Goal: Information Seeking & Learning: Check status

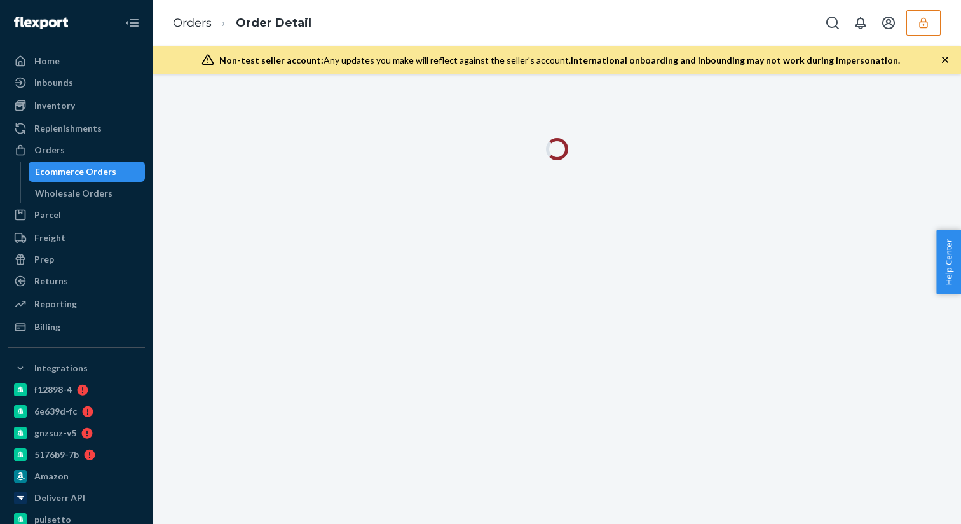
click at [908, 26] on button "button" at bounding box center [923, 22] width 34 height 25
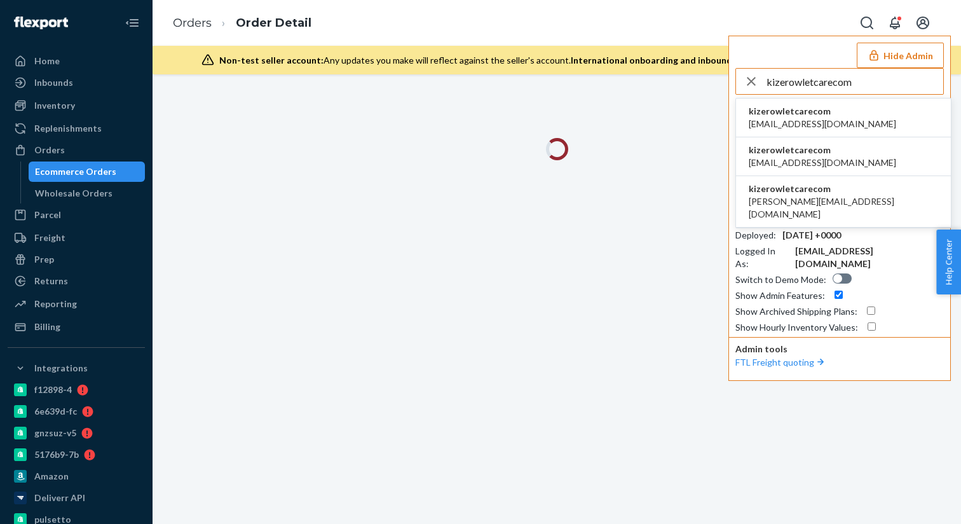
type input "kizerowletcarecom"
click at [784, 115] on span "kizerowletcarecom" at bounding box center [822, 111] width 147 height 13
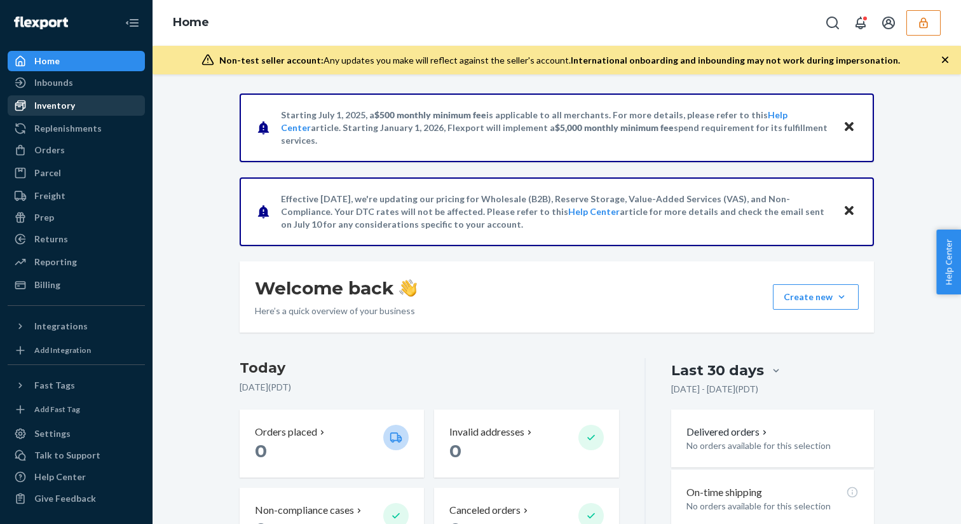
click at [99, 99] on div "Inventory" at bounding box center [76, 106] width 135 height 18
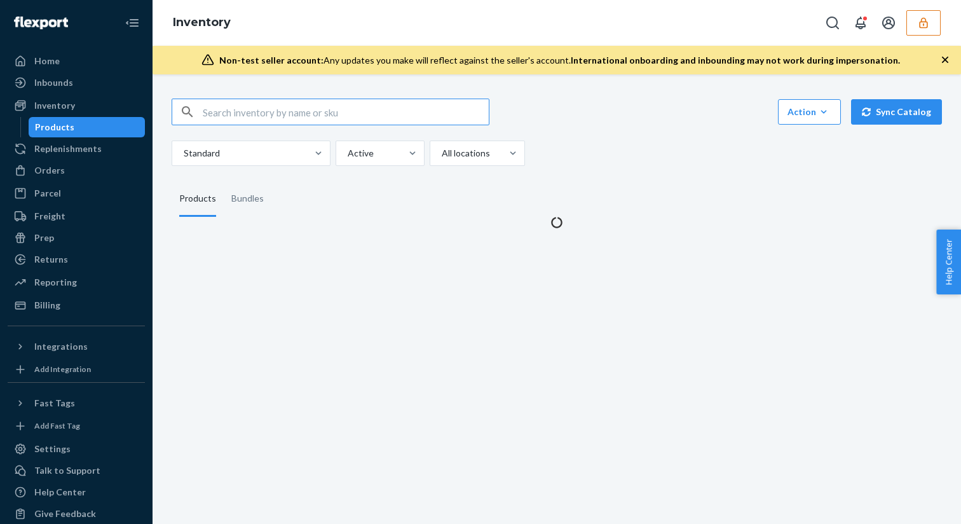
click at [240, 107] on input "text" at bounding box center [346, 111] width 286 height 25
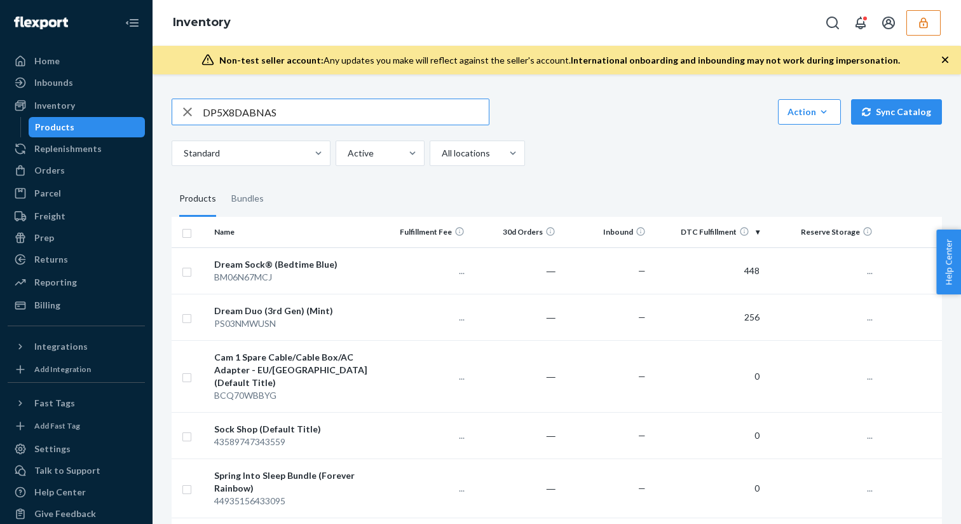
type input "DP5X8DABNAS"
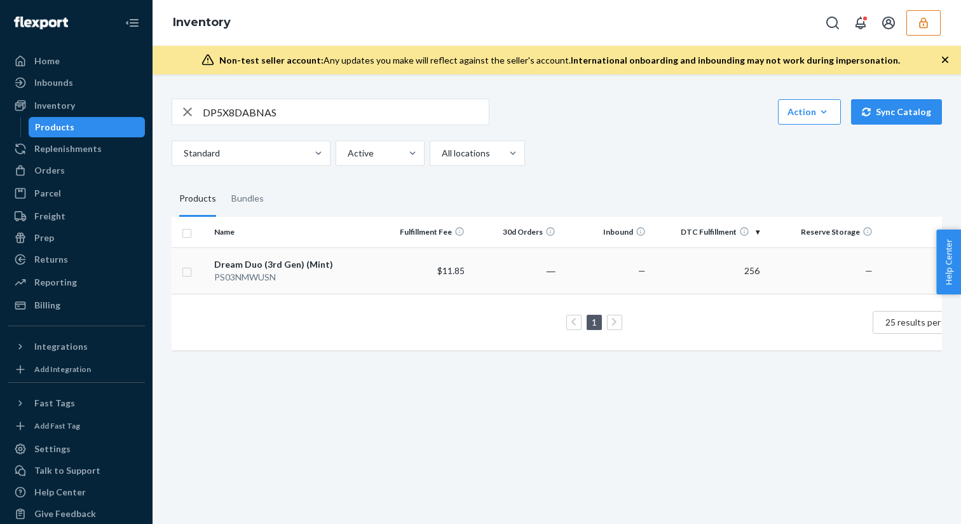
click at [297, 254] on td "Dream Duo (3rd Gen) (Mint) PS03NMWUSN" at bounding box center [294, 270] width 170 height 46
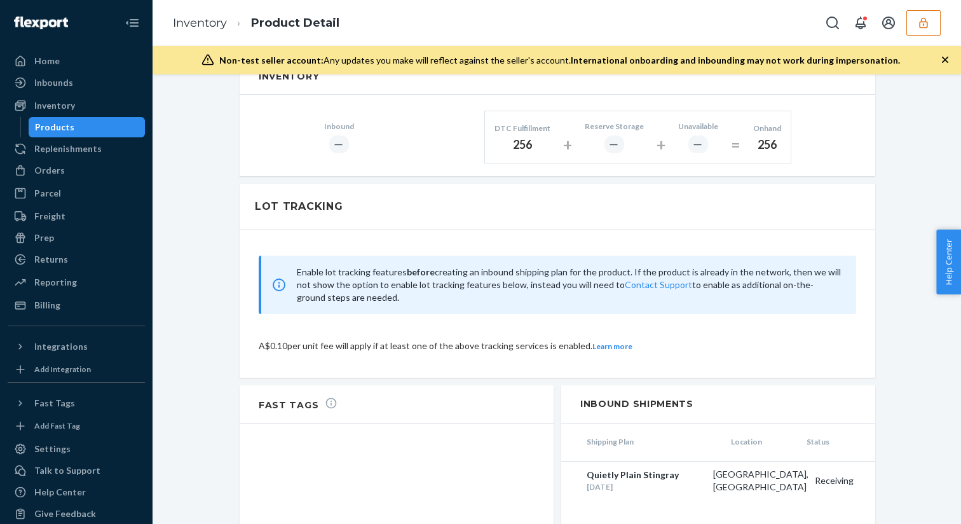
scroll to position [698, 0]
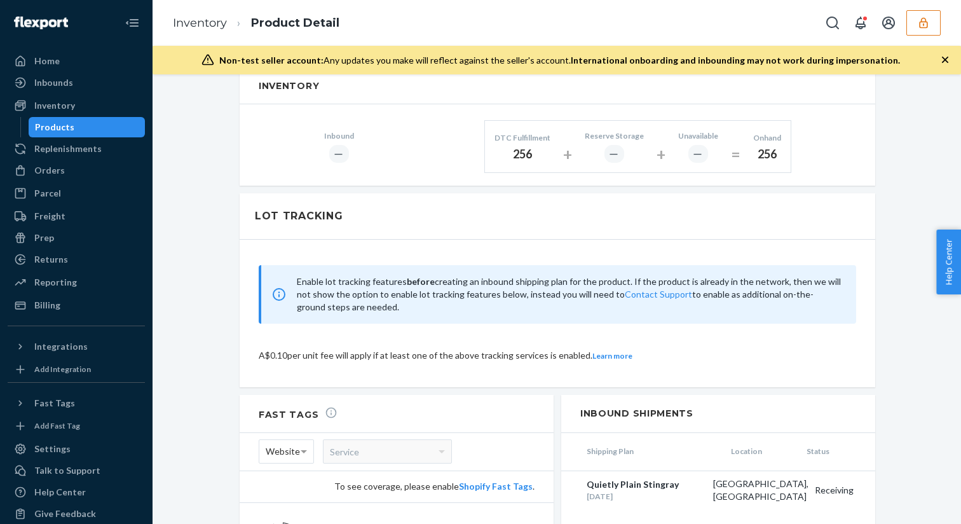
click at [217, 222] on div "Dream Duo (3rd Gen) (Mint) Actions Hide Request removal Create inbound identifi…" at bounding box center [556, 73] width 789 height 1356
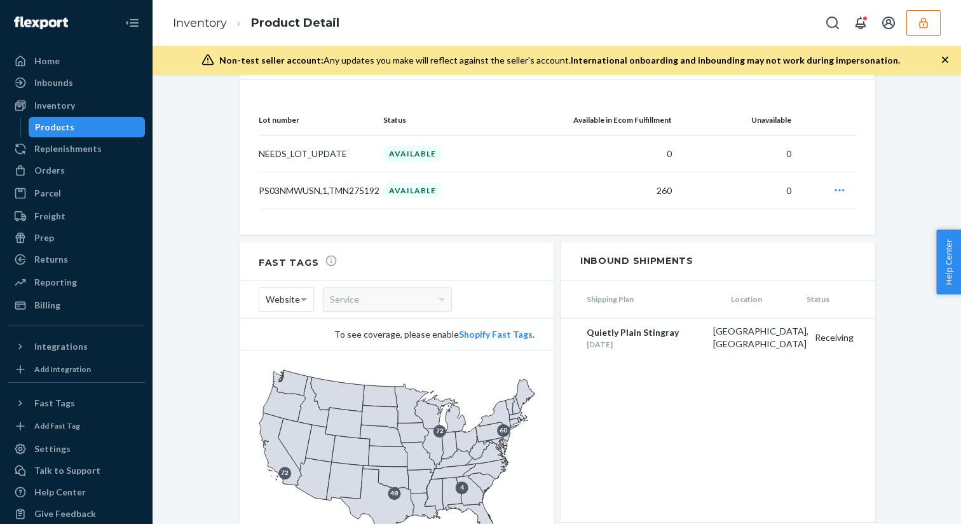
scroll to position [718, 0]
